Goal: Check status: Check status

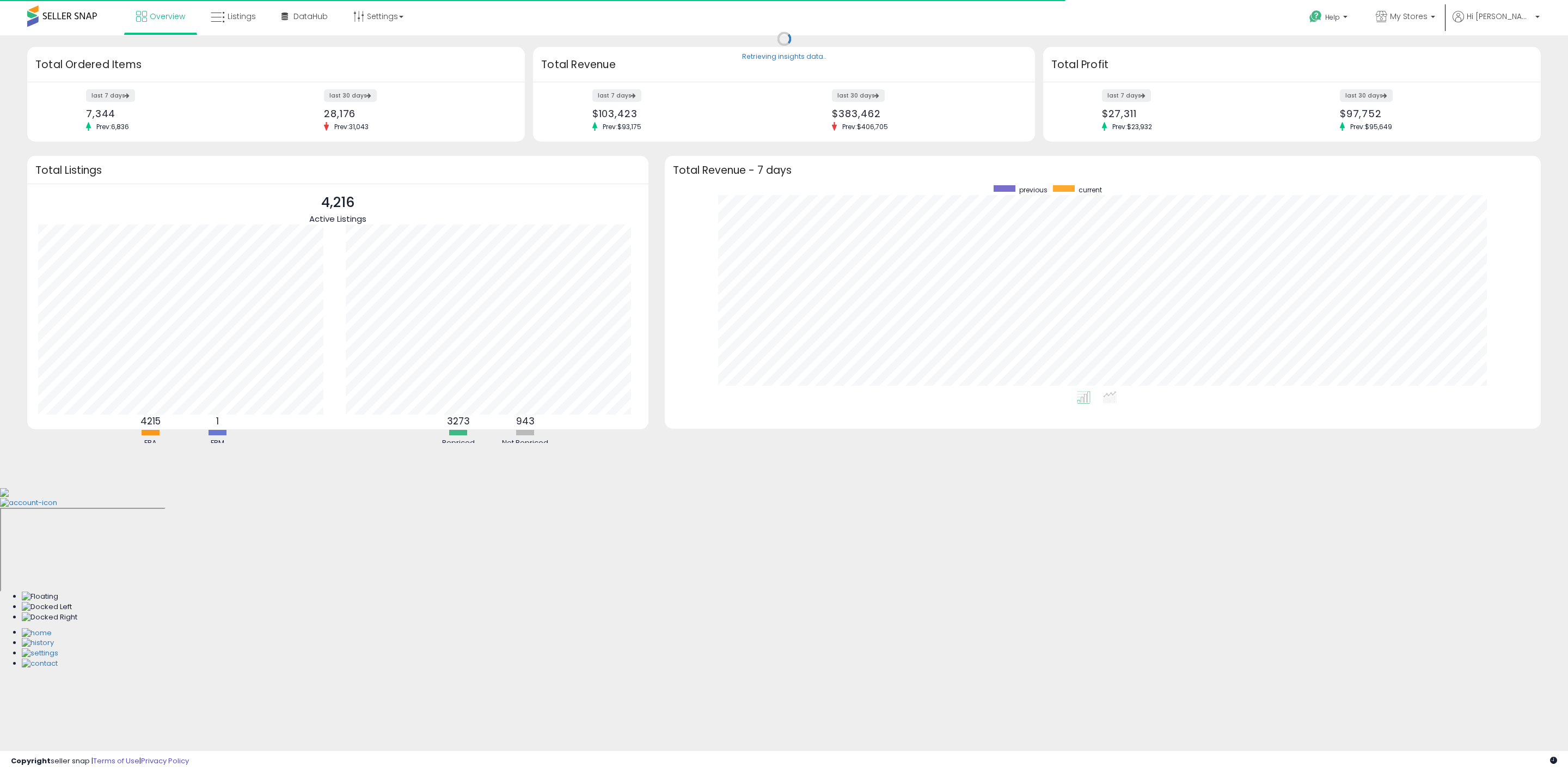
scroll to position [206, 855]
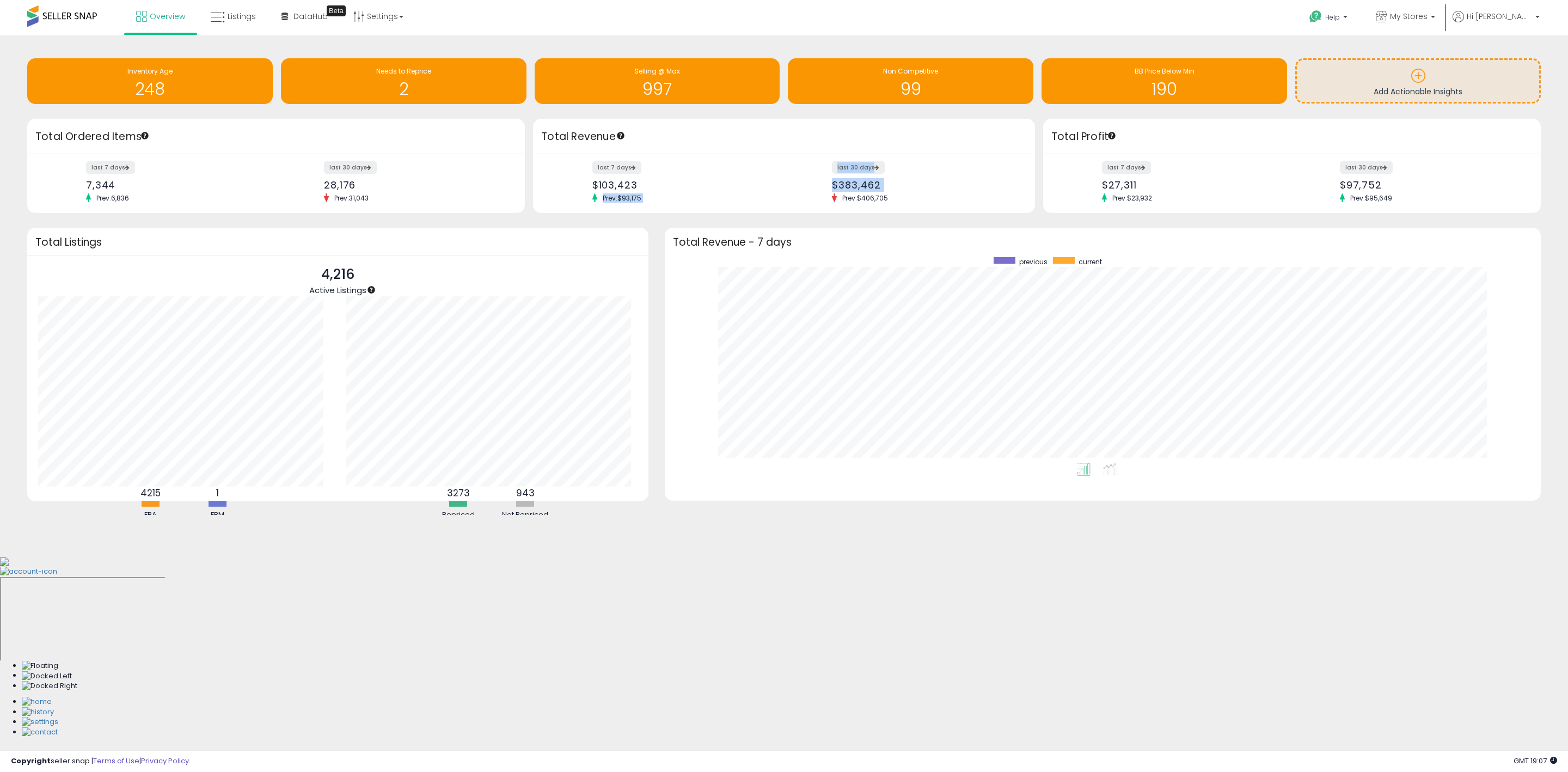
drag, startPoint x: 895, startPoint y: 198, endPoint x: 773, endPoint y: 185, distance: 122.7
click at [774, 187] on div "last 7 days $103,423 Prev: $93,175 last 30 days $383,462 Prev: $406,705" at bounding box center [784, 184] width 502 height 59
click at [773, 184] on div "$103,423" at bounding box center [684, 184] width 183 height 11
click at [1428, 20] on span "My Stores" at bounding box center [1409, 16] width 38 height 11
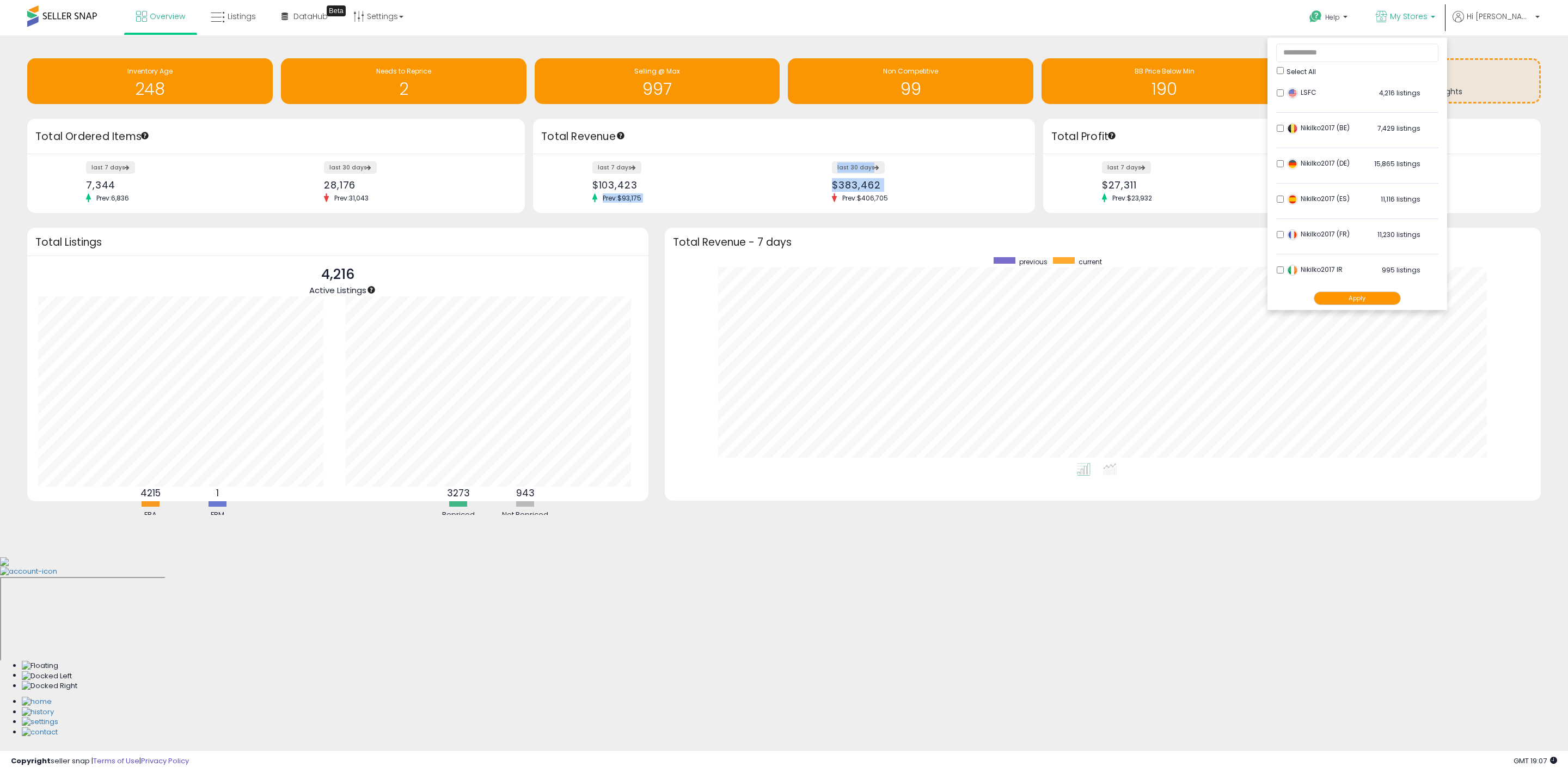
click at [1386, 297] on button "Apply" at bounding box center [1357, 298] width 87 height 14
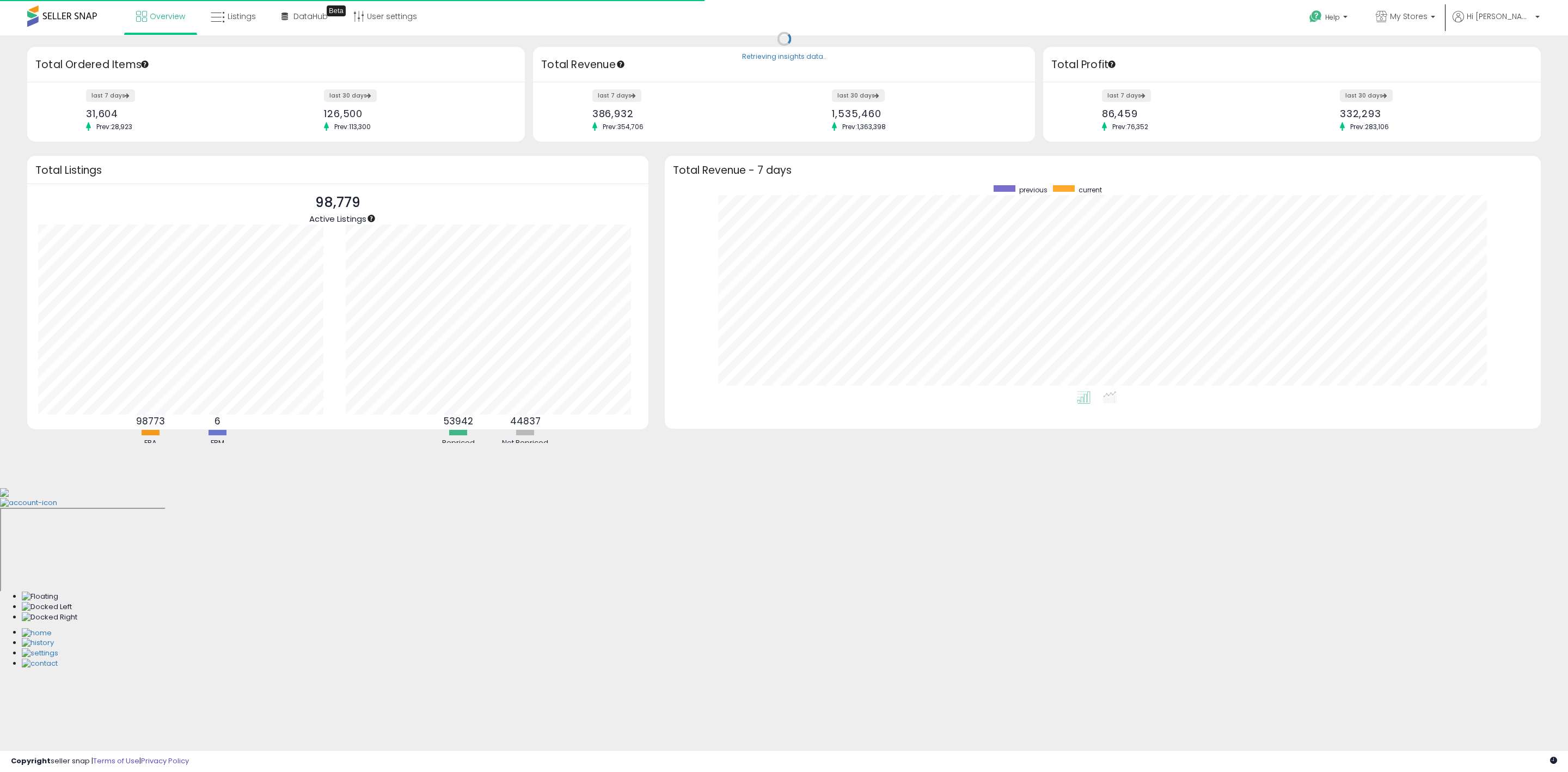
scroll to position [206, 855]
drag, startPoint x: 1324, startPoint y: 120, endPoint x: 1385, endPoint y: 128, distance: 61.5
click at [1385, 128] on div "last 7 days 86,459 Prev: 76,352 last 30 days 332,293 Prev: 283,106" at bounding box center [1292, 111] width 497 height 59
click at [1385, 128] on span "Prev: 283,106" at bounding box center [1369, 127] width 49 height 9
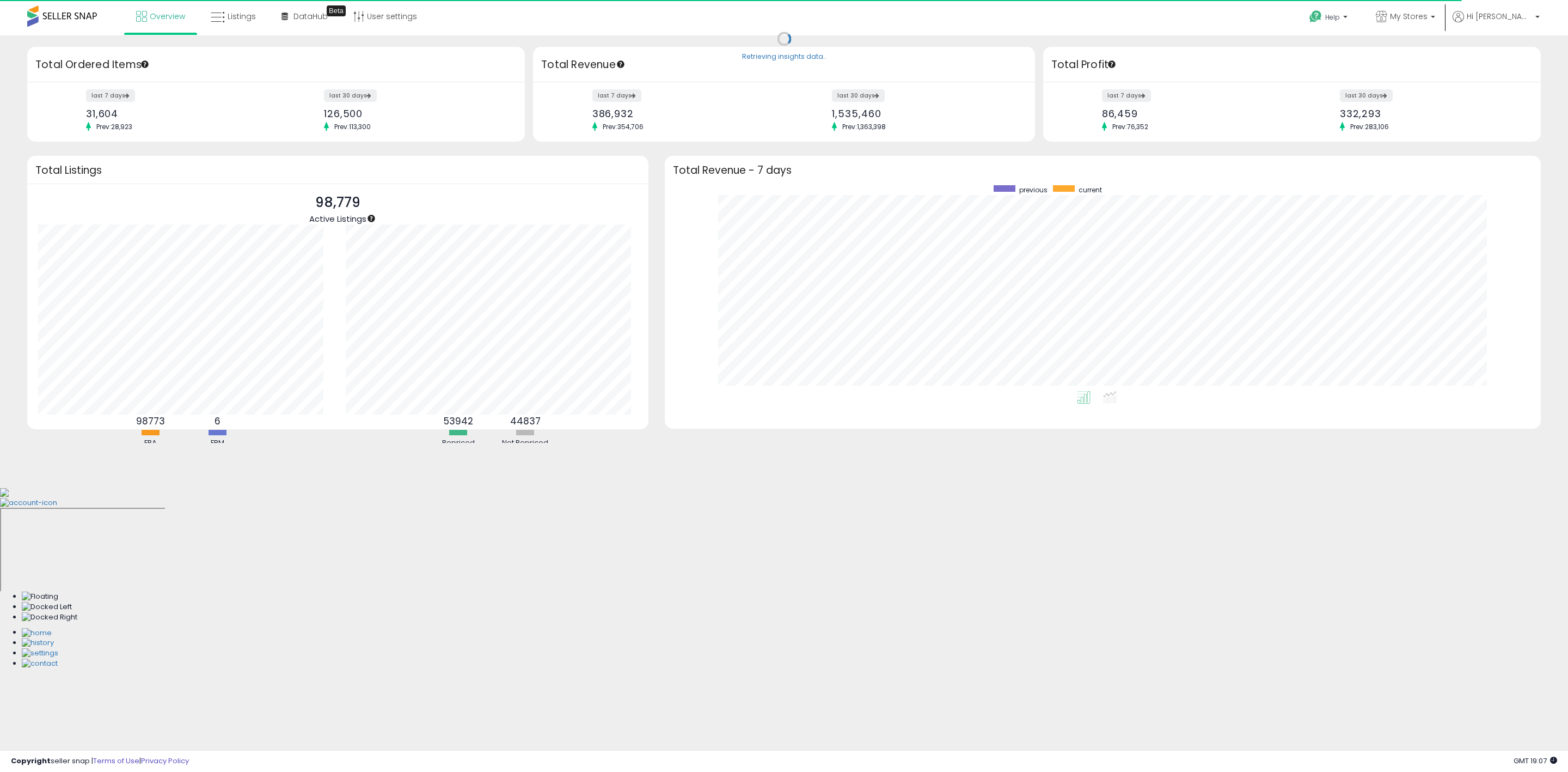
click at [1397, 133] on div "last 7 days 86,459 Prev: 76,352 last 30 days 332,293 Prev: 283,106" at bounding box center [1292, 111] width 497 height 59
drag, startPoint x: 1340, startPoint y: 118, endPoint x: 1401, endPoint y: 124, distance: 61.3
click at [1402, 124] on div "last 30 days 332,293 Prev: 283,106" at bounding box center [1431, 110] width 198 height 40
click at [1399, 124] on small "Prev: 283,106" at bounding box center [1375, 126] width 71 height 8
click at [1363, 149] on div "Retrieving insights data.. Retrieving overview data.. Total Ordered Items last …" at bounding box center [784, 252] width 1557 height 411
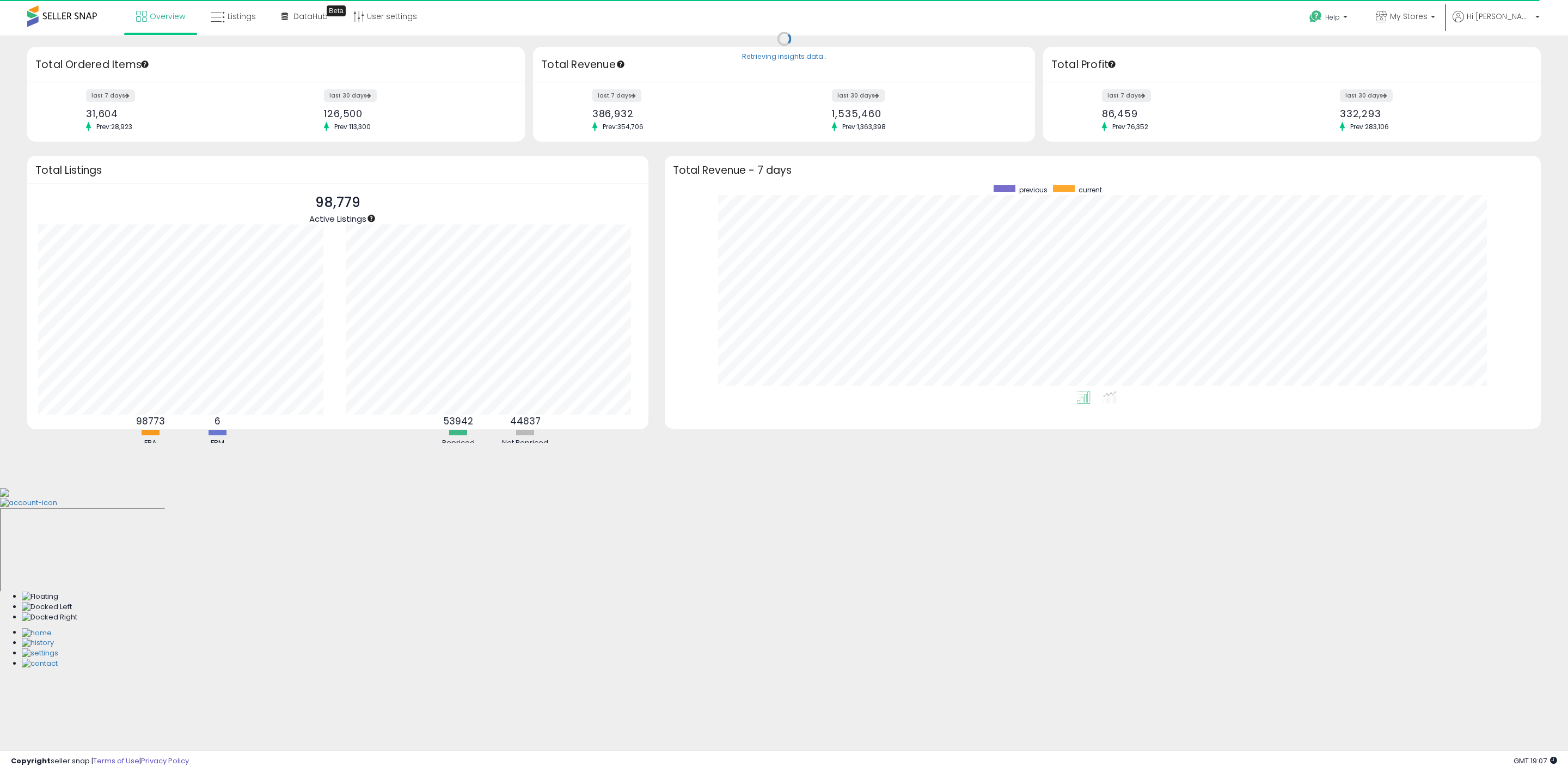
click at [1259, 42] on div "Retrieving insights data.. Retrieving overview data.. Total Ordered Items last …" at bounding box center [784, 262] width 1568 height 452
